Goal: Task Accomplishment & Management: Manage account settings

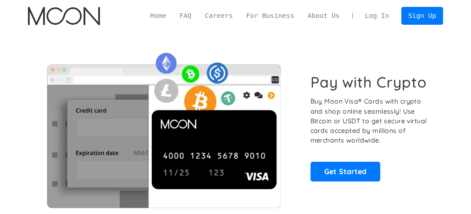
click at [382, 16] on link "Log In" at bounding box center [376, 15] width 37 height 17
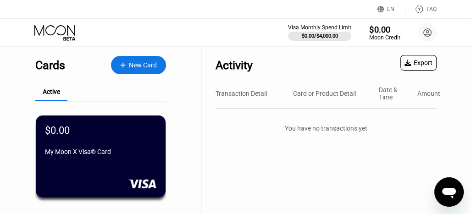
click at [385, 36] on div "Moon Credit" at bounding box center [384, 37] width 31 height 6
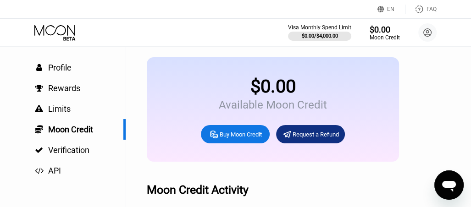
scroll to position [43, 0]
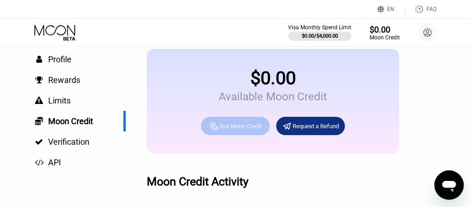
click at [241, 130] on div "Buy Moon Credit" at bounding box center [240, 126] width 42 height 8
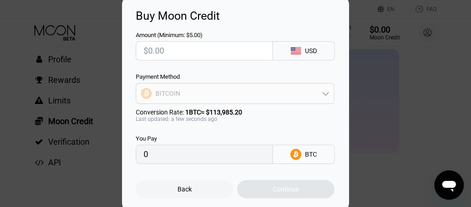
click at [325, 94] on icon at bounding box center [325, 94] width 6 height 4
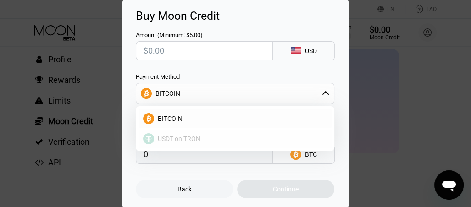
click at [194, 141] on span "USDT on TRON" at bounding box center [179, 138] width 43 height 7
type input "0.00"
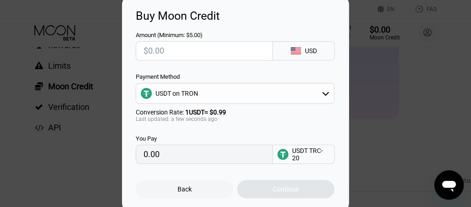
scroll to position [82, 0]
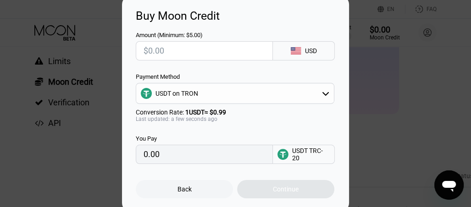
click at [151, 50] on input "text" at bounding box center [203, 51] width 121 height 18
type input "$10"
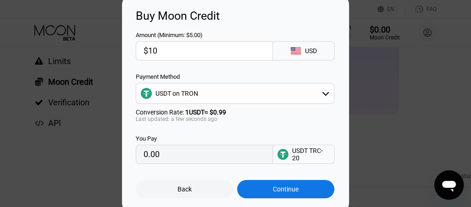
type input "10.10"
type input "$10"
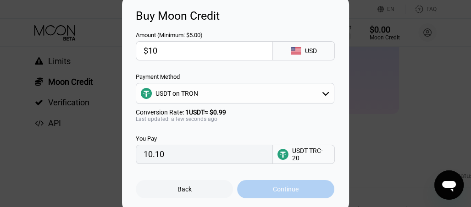
click at [290, 191] on div "Continue" at bounding box center [286, 189] width 26 height 7
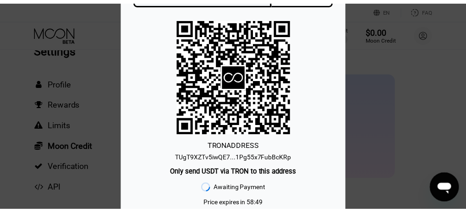
scroll to position [0, 0]
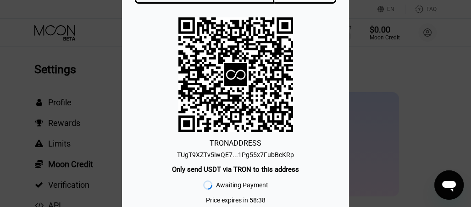
drag, startPoint x: 290, startPoint y: 152, endPoint x: 408, endPoint y: 131, distance: 120.0
click at [289, 152] on div "TUgT9XZTv5iwQE7...1Pg55x7FubBcKRp" at bounding box center [235, 154] width 117 height 7
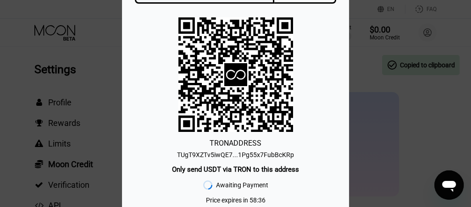
click at [93, 60] on div "You Pay 10.11 USDT TRC-20 TRON ADDRESS TUgT9XZTv5iwQE7...1Pg55x7FubBcKRp Only s…" at bounding box center [235, 103] width 471 height 292
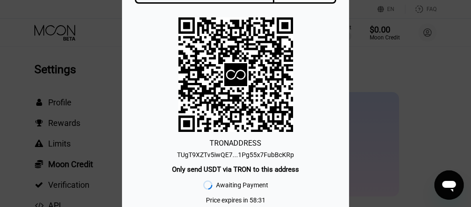
click at [70, 185] on div "You Pay 10.11 USDT TRC-20 TRON ADDRESS TUgT9XZTv5iwQE7...1Pg55x7FubBcKRp Only s…" at bounding box center [235, 103] width 471 height 292
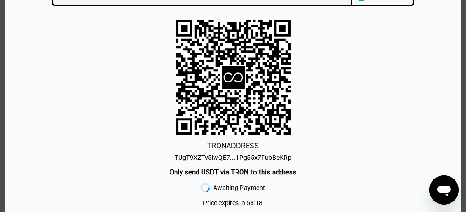
scroll to position [293, 0]
click at [232, 78] on icon at bounding box center [233, 77] width 23 height 23
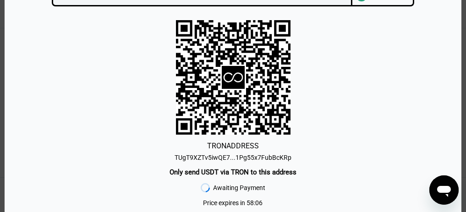
drag, startPoint x: 159, startPoint y: 2, endPoint x: 157, endPoint y: 28, distance: 26.2
click at [157, 28] on div "You Pay 10.11 USDT TRC-20 TRON ADDRESS TUgT9XZTv5iwQE7...1Pg55x7FubBcKRp Only s…" at bounding box center [232, 106] width 429 height 265
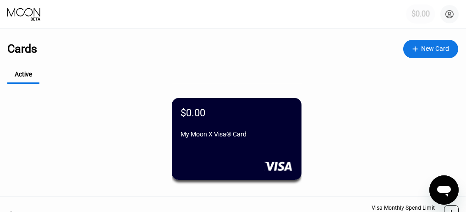
click at [417, 14] on div "$0.00" at bounding box center [420, 14] width 19 height 9
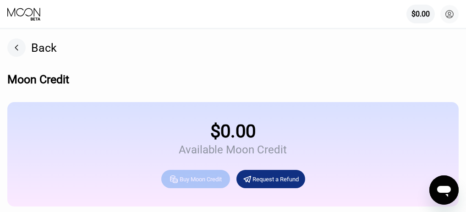
click at [197, 182] on div "Buy Moon Credit" at bounding box center [201, 179] width 42 height 8
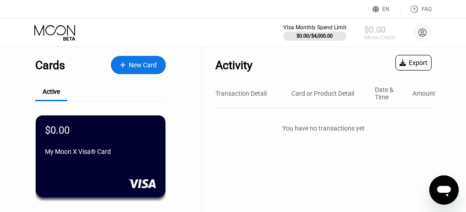
click at [380, 39] on div "Moon Credit" at bounding box center [379, 37] width 31 height 6
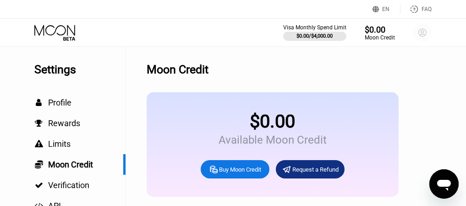
click at [422, 36] on icon at bounding box center [423, 33] width 8 height 8
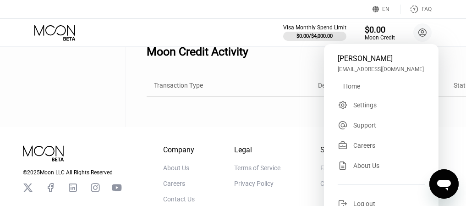
scroll to position [197, 0]
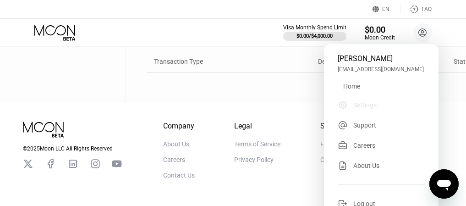
click at [362, 107] on div "Settings" at bounding box center [364, 104] width 23 height 7
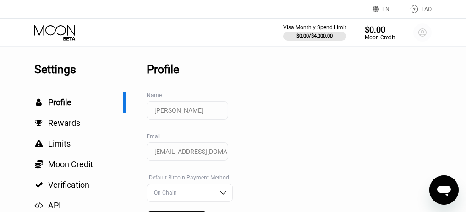
click at [420, 33] on circle at bounding box center [422, 32] width 18 height 18
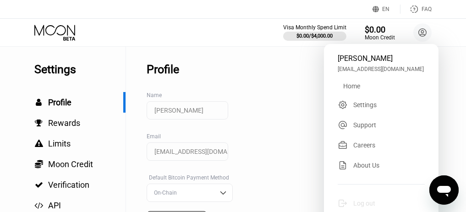
click at [356, 204] on div "Log out" at bounding box center [364, 203] width 22 height 7
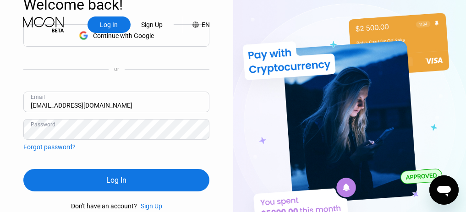
click at [49, 104] on input "linnoo79@gmail.com" at bounding box center [116, 102] width 186 height 21
type input "linnooth79@gmail.com"
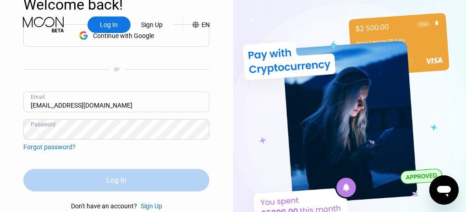
click at [104, 178] on div "Log In" at bounding box center [116, 180] width 186 height 22
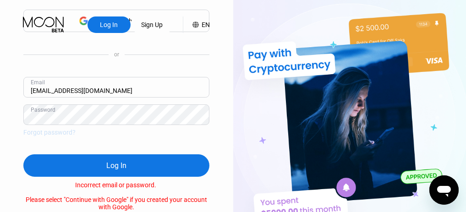
click at [54, 129] on div "Forgot password?" at bounding box center [49, 132] width 52 height 7
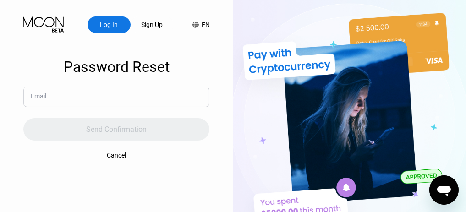
click at [56, 98] on input "text" at bounding box center [116, 97] width 186 height 21
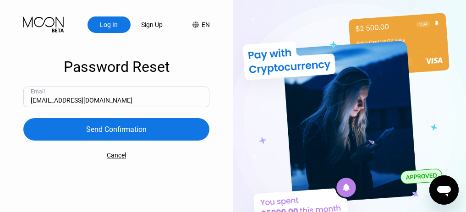
type input "[EMAIL_ADDRESS][DOMAIN_NAME]"
click at [112, 128] on div "Send Confirmation" at bounding box center [116, 130] width 60 height 10
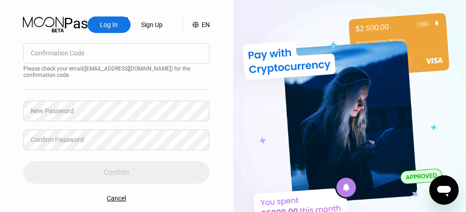
click at [50, 55] on div "Confirmation Code" at bounding box center [58, 52] width 54 height 7
click at [141, 58] on input at bounding box center [116, 53] width 186 height 21
type input "439659"
click at [58, 84] on div "Confirmation Code 439659 Please check your email ( linnooth79@gmail.com ) for t…" at bounding box center [116, 113] width 186 height 141
click at [47, 110] on div "New Password" at bounding box center [52, 110] width 43 height 7
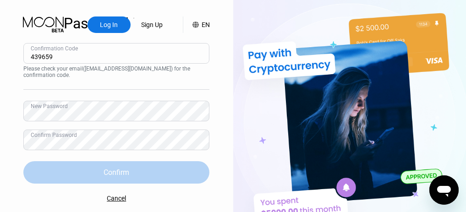
click at [110, 169] on div "Confirm" at bounding box center [117, 173] width 26 height 10
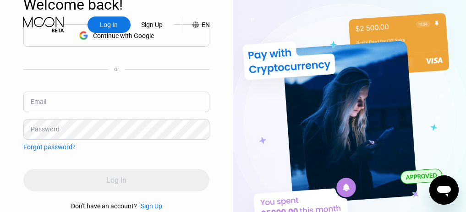
type input "439659"
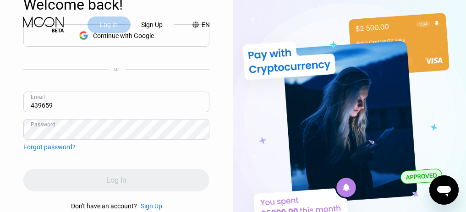
click at [118, 26] on div "Log In" at bounding box center [109, 24] width 20 height 9
click at [127, 33] on div "Log In" at bounding box center [109, 24] width 43 height 16
click at [108, 22] on div "Log In" at bounding box center [109, 24] width 20 height 9
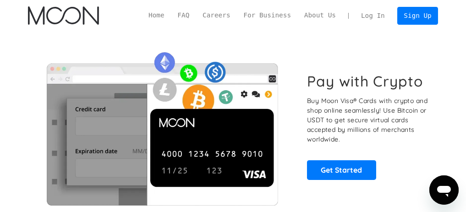
click at [380, 16] on link "Log In" at bounding box center [373, 15] width 37 height 17
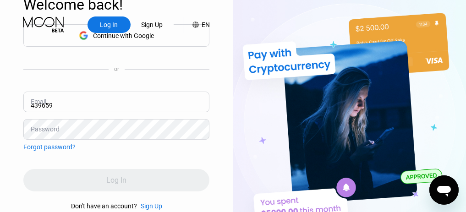
click at [56, 105] on input "439659" at bounding box center [116, 102] width 186 height 21
type input "[EMAIL_ADDRESS][DOMAIN_NAME]"
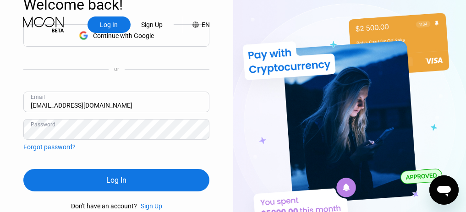
click at [20, 132] on div "Log In Sign Up EN Language Select an item Save Welcome back! Continue with Goog…" at bounding box center [116, 116] width 233 height 233
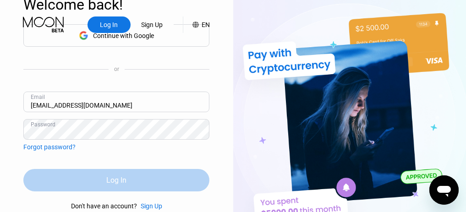
drag, startPoint x: 112, startPoint y: 180, endPoint x: 151, endPoint y: 187, distance: 40.1
click at [113, 180] on div "Log In" at bounding box center [116, 180] width 20 height 10
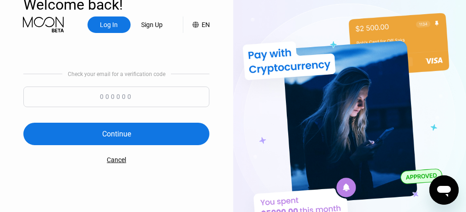
click at [121, 97] on input at bounding box center [116, 97] width 186 height 21
type input "289531"
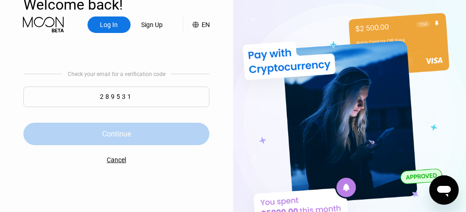
click at [119, 133] on div "Continue" at bounding box center [116, 134] width 29 height 10
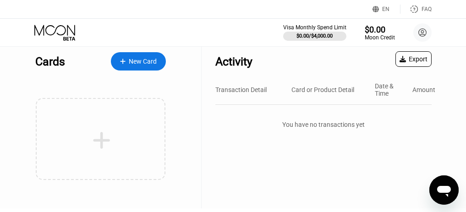
scroll to position [3, 0]
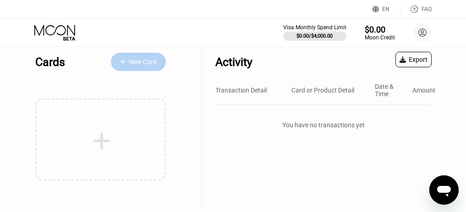
click at [137, 64] on div "New Card" at bounding box center [143, 62] width 28 height 8
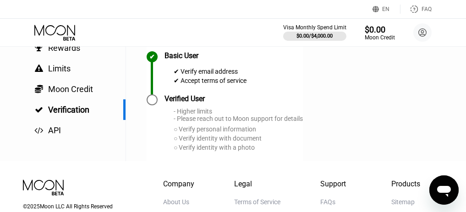
scroll to position [57, 0]
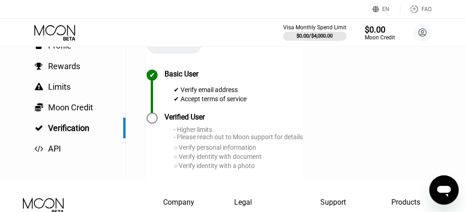
drag, startPoint x: 465, startPoint y: 92, endPoint x: 467, endPoint y: 78, distance: 13.9
click at [466, 78] on html "EN Language Select an item Save FAQ Visa Monthly Spend Limit $0.00 / $4,000.00 …" at bounding box center [233, 49] width 466 height 212
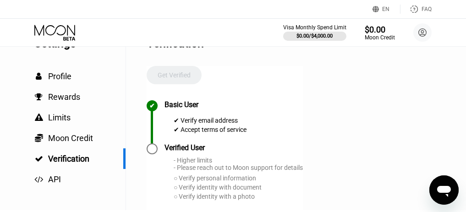
scroll to position [21, 0]
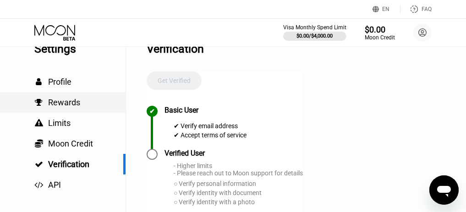
click at [67, 104] on span "Rewards" at bounding box center [64, 103] width 32 height 10
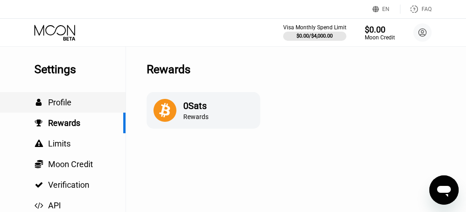
scroll to position [0, 0]
click at [170, 118] on icon at bounding box center [164, 110] width 23 height 23
click at [201, 115] on div "Rewards" at bounding box center [195, 116] width 25 height 7
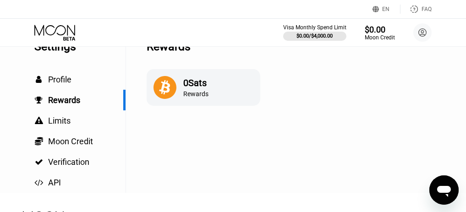
scroll to position [26, 0]
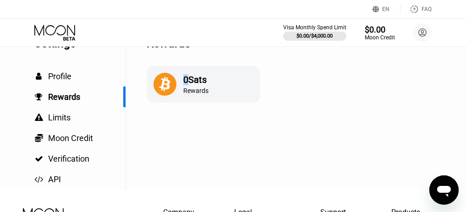
click at [186, 83] on div "0 Sats" at bounding box center [195, 79] width 25 height 11
click at [198, 83] on div "0 Sats" at bounding box center [195, 79] width 25 height 11
click at [202, 98] on div "0 Sats Rewards" at bounding box center [204, 84] width 114 height 37
click at [54, 77] on span "Profile" at bounding box center [59, 76] width 23 height 10
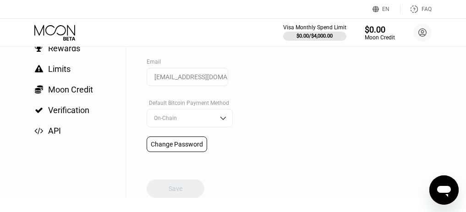
scroll to position [76, 0]
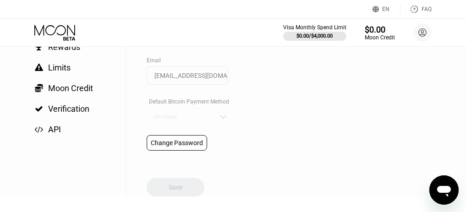
click at [223, 117] on img at bounding box center [223, 116] width 9 height 9
click at [268, 152] on div "Settings  Profile  Rewards  Limits  Moon Credit  Verification  API Profil…" at bounding box center [233, 84] width 466 height 226
click at [66, 48] on span "Rewards" at bounding box center [64, 47] width 32 height 10
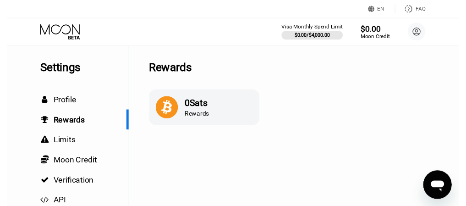
scroll to position [0, 0]
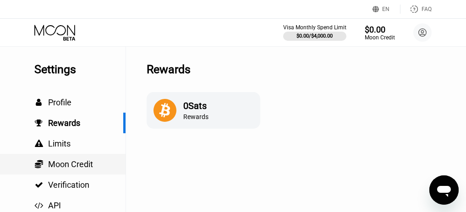
click at [81, 163] on span "Moon Credit" at bounding box center [70, 164] width 45 height 10
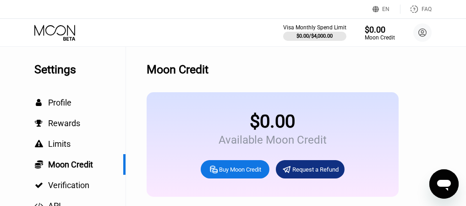
drag, startPoint x: 30, startPoint y: 0, endPoint x: 212, endPoint y: 10, distance: 182.6
click at [212, 10] on div "EN Language Select an item Save FAQ" at bounding box center [233, 9] width 466 height 19
click at [207, 42] on div "Visa Monthly Spend Limit $0.00 / $4,000.00 $0.00 Moon Credit Linn Oo [EMAIL_ADD…" at bounding box center [233, 32] width 466 height 27
click at [55, 146] on span "Limits" at bounding box center [59, 144] width 22 height 10
